Goal: Task Accomplishment & Management: Use online tool/utility

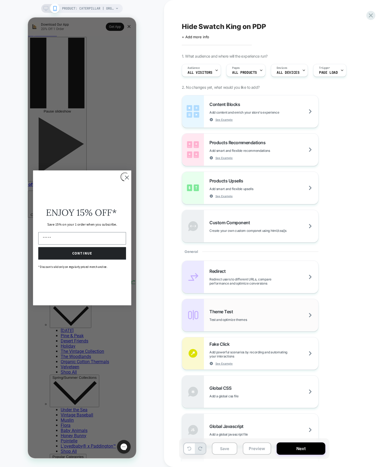
drag, startPoint x: 364, startPoint y: 423, endPoint x: 232, endPoint y: 304, distance: 177.7
click at [364, 423] on div "Redirect Redirect users to different URLs, compare performance and optimize con…" at bounding box center [281, 392] width 199 height 262
drag, startPoint x: 373, startPoint y: 11, endPoint x: 373, endPoint y: 14, distance: 3.6
click at [373, 12] on div "Hide Swatch King on PDP Click to edit experience details + Add more info 1. Wha…" at bounding box center [284, 233] width 205 height 467
click at [373, 17] on icon at bounding box center [370, 15] width 7 height 7
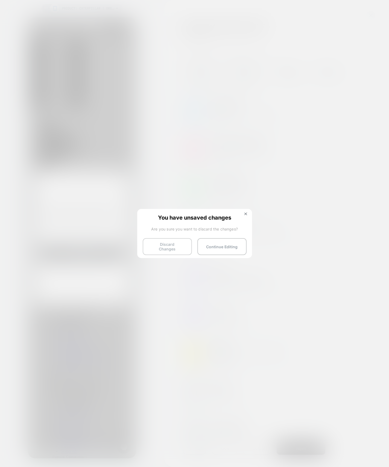
click at [191, 245] on button "Discard Changes" at bounding box center [167, 246] width 49 height 17
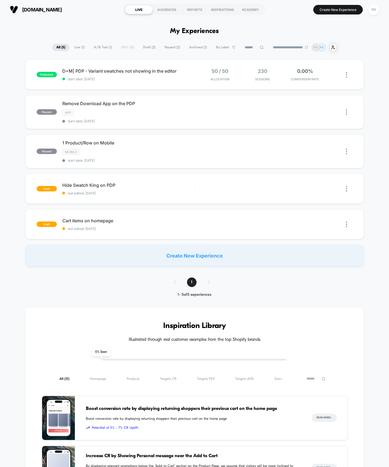
drag, startPoint x: 382, startPoint y: 126, endPoint x: 254, endPoint y: 129, distance: 127.3
click at [382, 126] on div "published D+M| PDP - Variant swatches not showing in the editor start date: [DA…" at bounding box center [194, 163] width 389 height 207
